Goal: Transaction & Acquisition: Register for event/course

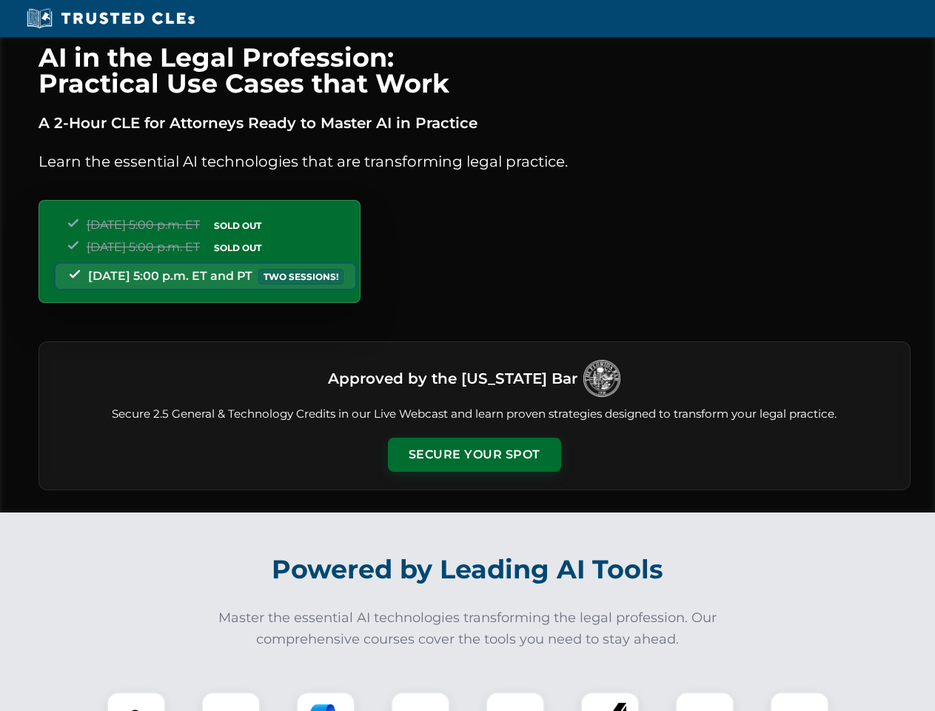
click at [474, 455] on button "Secure Your Spot" at bounding box center [474, 454] width 173 height 34
click at [136, 701] on img at bounding box center [136, 721] width 43 height 43
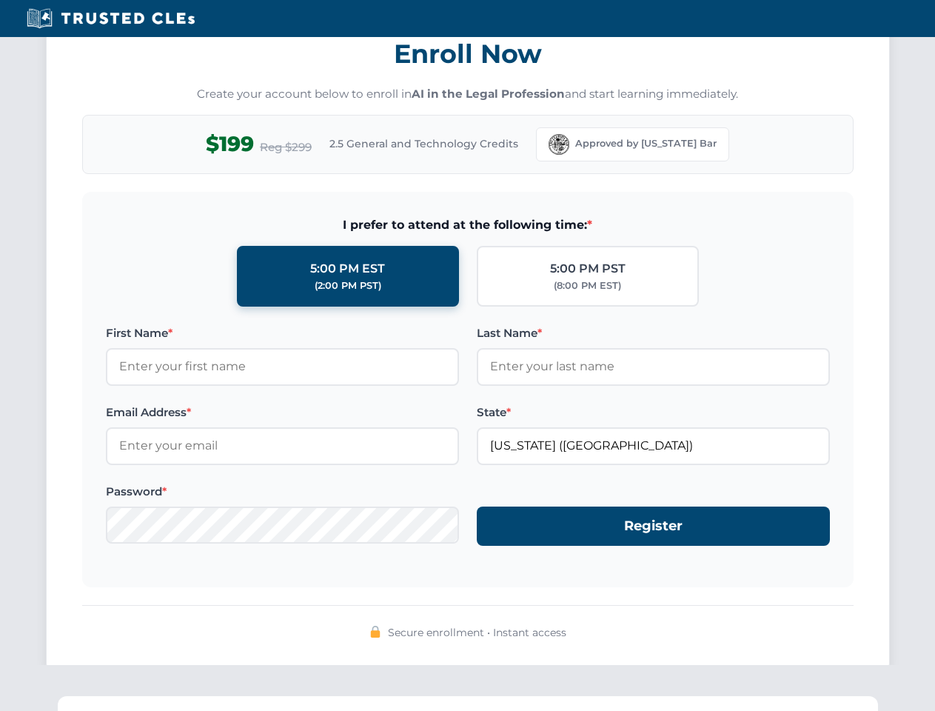
scroll to position [1453, 0]
